Goal: Navigation & Orientation: Find specific page/section

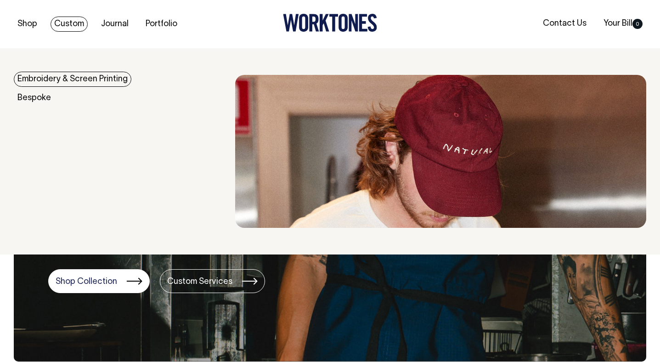
click at [76, 27] on link "Custom" at bounding box center [68, 24] width 37 height 15
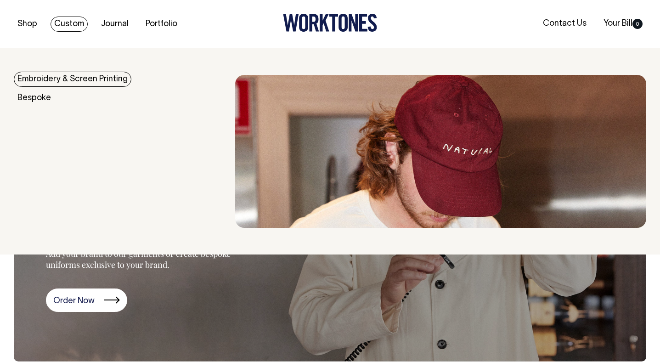
click at [58, 74] on link "Embroidery & Screen Printing" at bounding box center [73, 79] width 118 height 15
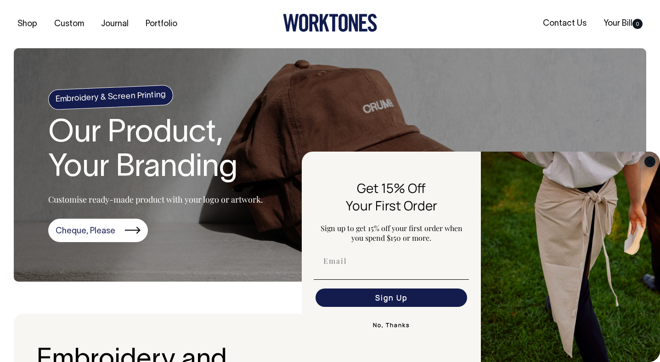
click at [648, 161] on circle "Close dialog" at bounding box center [649, 161] width 11 height 11
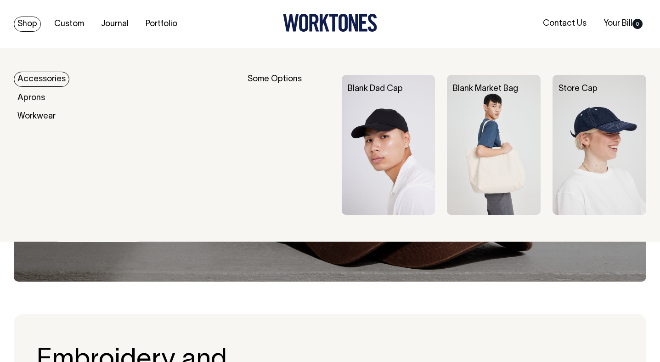
click at [22, 23] on link "Shop" at bounding box center [27, 24] width 27 height 15
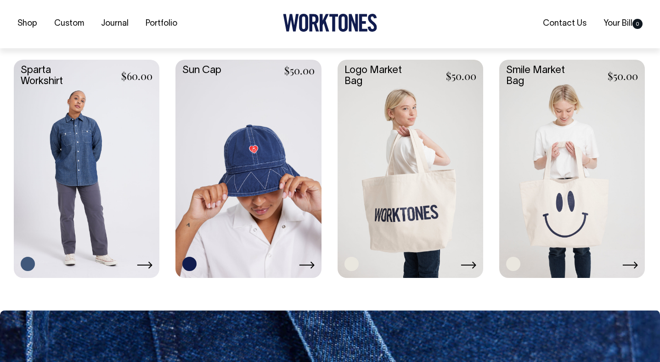
scroll to position [1558, 0]
